Goal: Transaction & Acquisition: Subscribe to service/newsletter

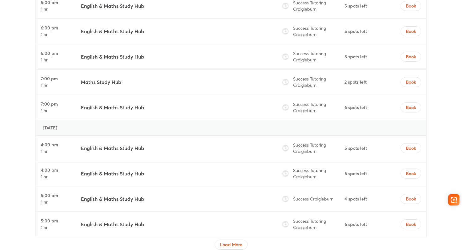
scroll to position [2251, 0]
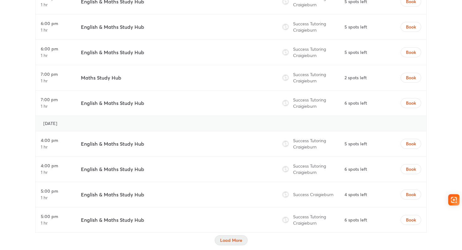
click at [231, 237] on span "Load More" at bounding box center [231, 240] width 22 height 6
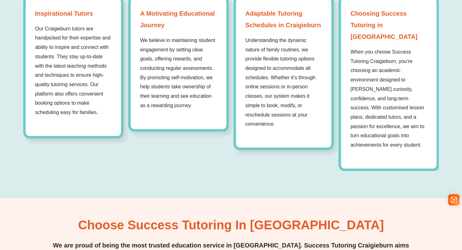
scroll to position [0, 0]
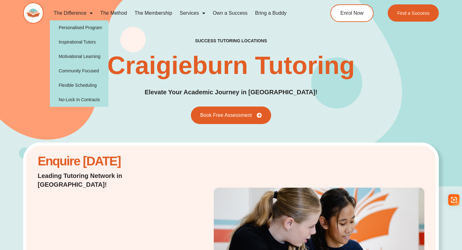
click at [80, 13] on link "The Difference" at bounding box center [73, 13] width 47 height 14
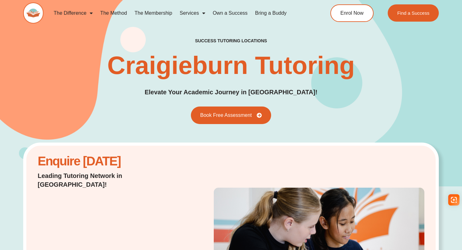
click at [121, 15] on link "The Method" at bounding box center [114, 13] width 34 height 14
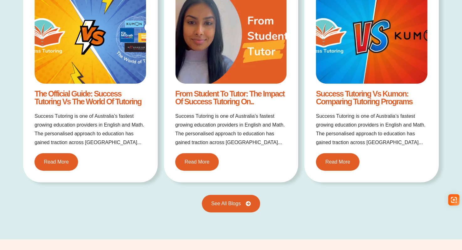
scroll to position [1024, 0]
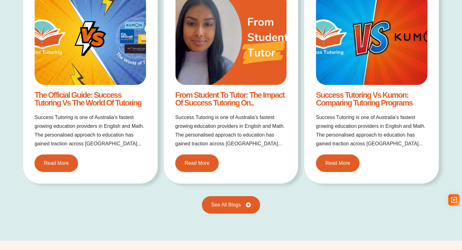
click at [338, 104] on link "Success Tutoring vs Kumon: Comparing Tutoring Programs" at bounding box center [364, 99] width 97 height 17
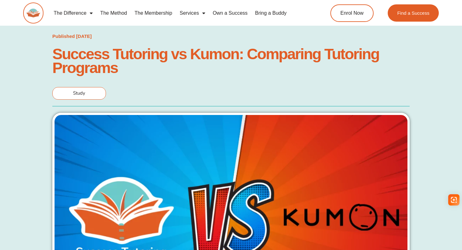
click at [151, 14] on link "The Membership" at bounding box center [153, 13] width 45 height 14
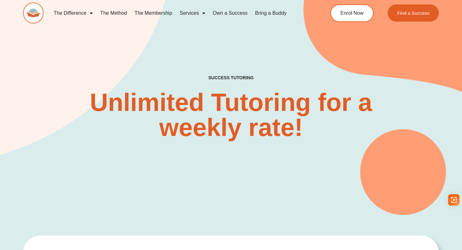
click at [153, 11] on link "The Membership" at bounding box center [153, 13] width 45 height 14
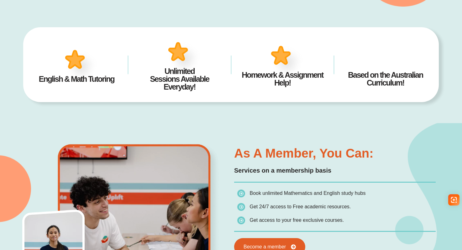
scroll to position [304, 0]
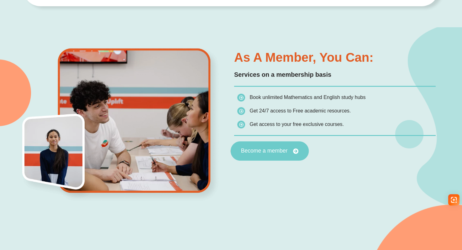
click at [275, 150] on span "Become a member" at bounding box center [264, 151] width 47 height 6
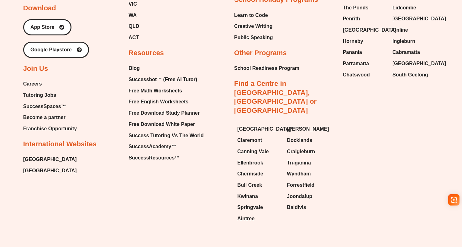
scroll to position [2382, 0]
